Goal: Information Seeking & Learning: Find specific fact

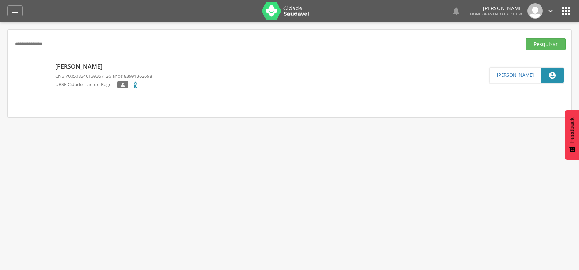
click at [526, 38] on button "Pesquisar" at bounding box center [546, 44] width 40 height 12
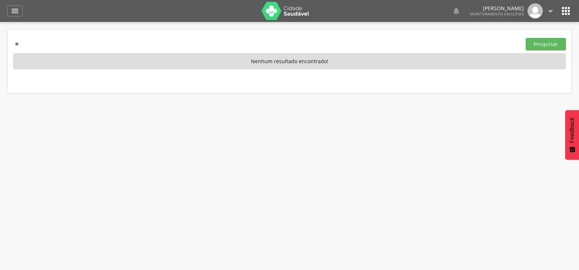
type input "*"
type input "**********"
click at [526, 38] on button "Pesquisar" at bounding box center [546, 44] width 40 height 12
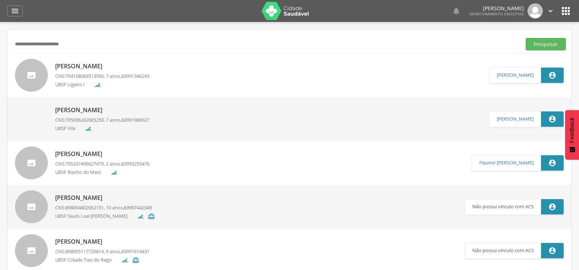
click at [125, 107] on p "[PERSON_NAME]" at bounding box center [102, 110] width 94 height 8
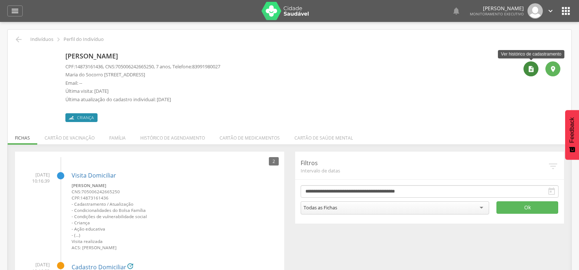
click at [529, 73] on div "" at bounding box center [531, 68] width 15 height 15
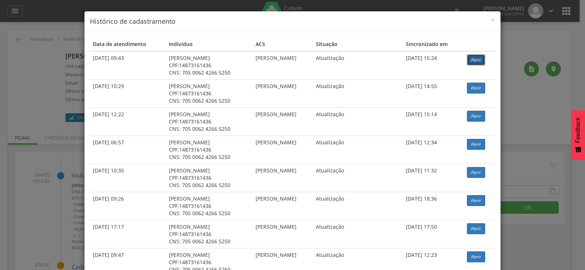
click at [471, 59] on link "Abrir" at bounding box center [476, 59] width 18 height 11
click at [0, 107] on div "× Histórico de cadastramento Data de atendimento Indivíduo ACS Situação Sincron…" at bounding box center [292, 135] width 585 height 270
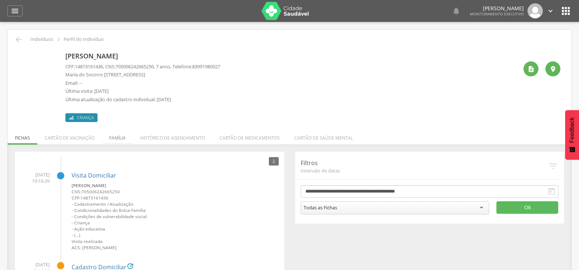
click at [109, 140] on li "Família" at bounding box center [117, 136] width 31 height 17
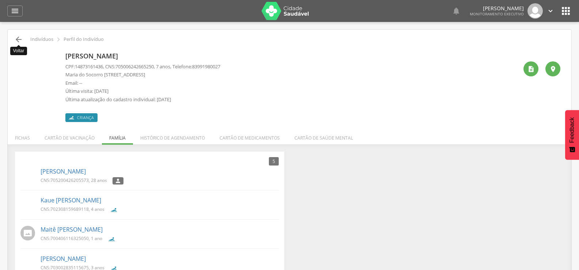
click at [17, 38] on icon "" at bounding box center [18, 39] width 9 height 9
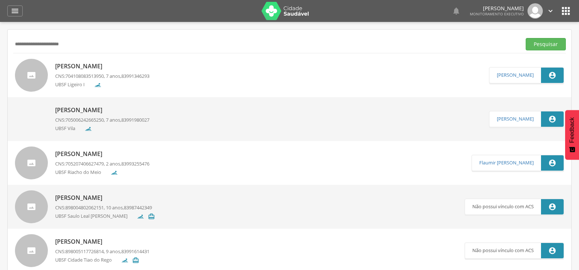
drag, startPoint x: 96, startPoint y: 40, endPoint x: 0, endPoint y: 65, distance: 99.3
click at [0, 65] on div " Supervisão  Distritos  Ubs Coordenador: - Queimadas / PB Intervalo de Tempo…" at bounding box center [289, 157] width 579 height 270
